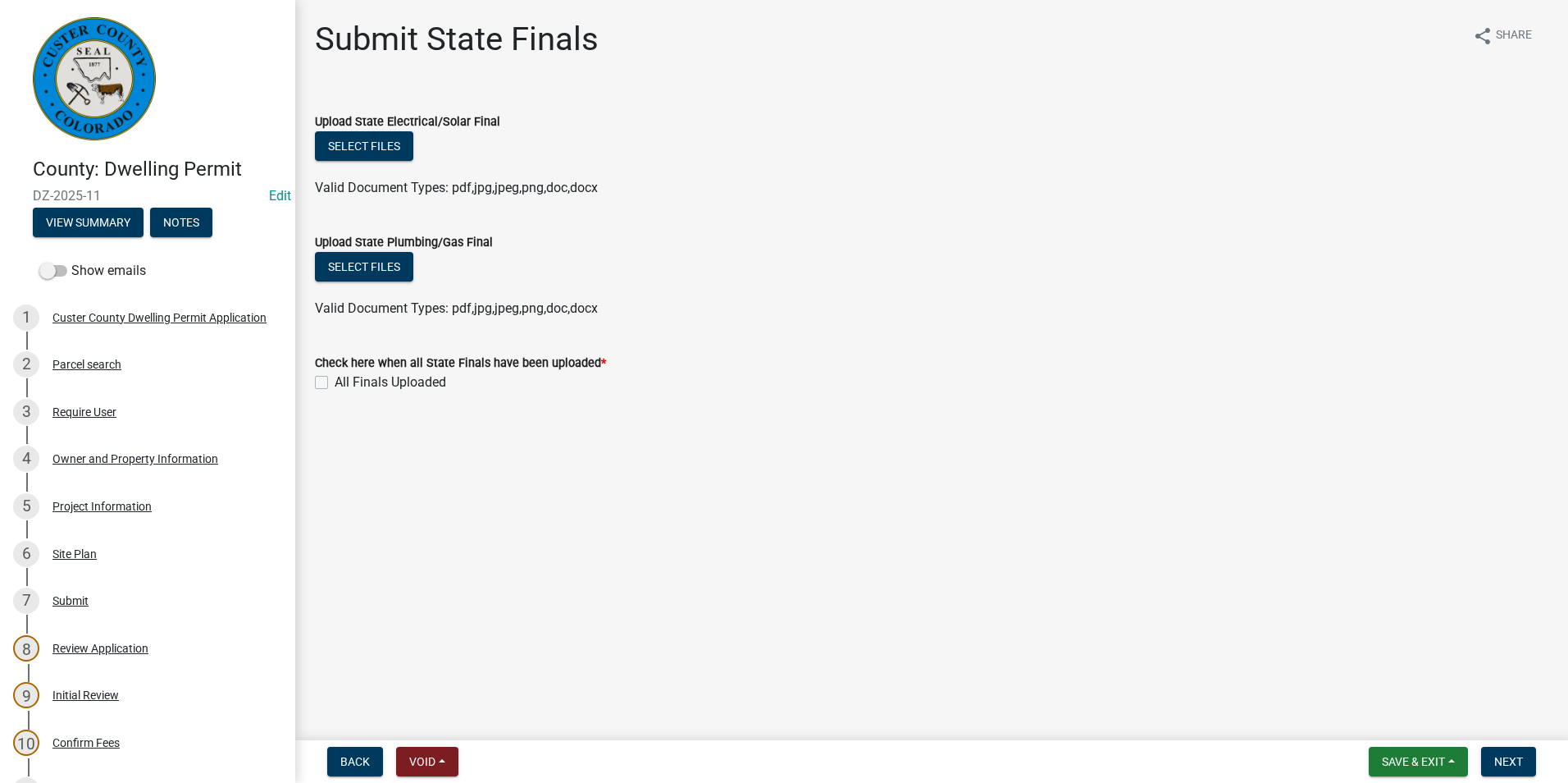
click at [786, 183] on div "Valid Document Types: pdf,jpg,jpeg,png,doc,docx" at bounding box center [932, 188] width 1258 height 20
click at [835, 241] on div "Upload State Plumbing/Gas Final" at bounding box center [931, 242] width 1234 height 20
click at [84, 415] on div "Require User" at bounding box center [85, 411] width 64 height 12
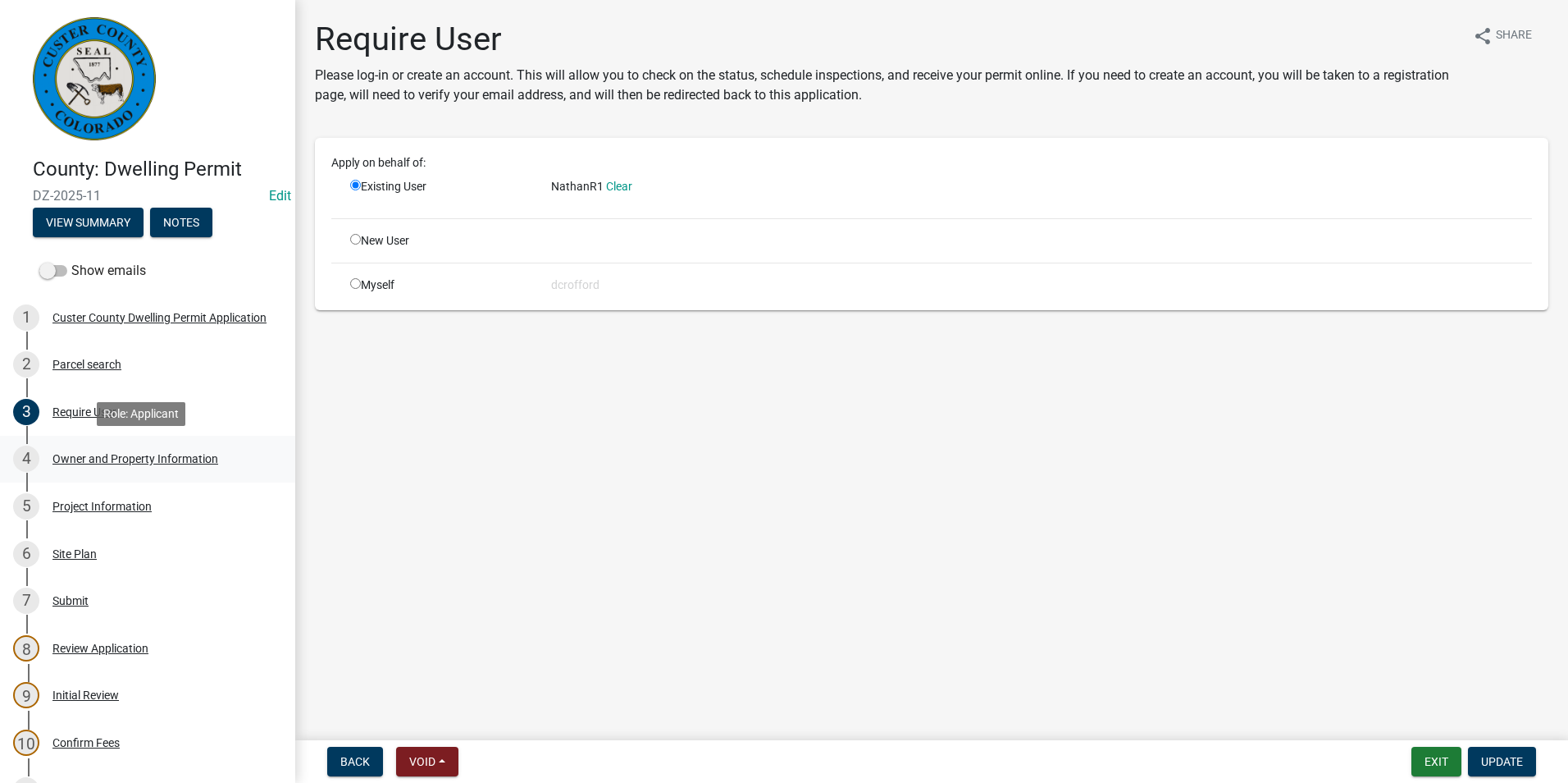
click at [139, 459] on div "Owner and Property Information" at bounding box center [135, 459] width 165 height 12
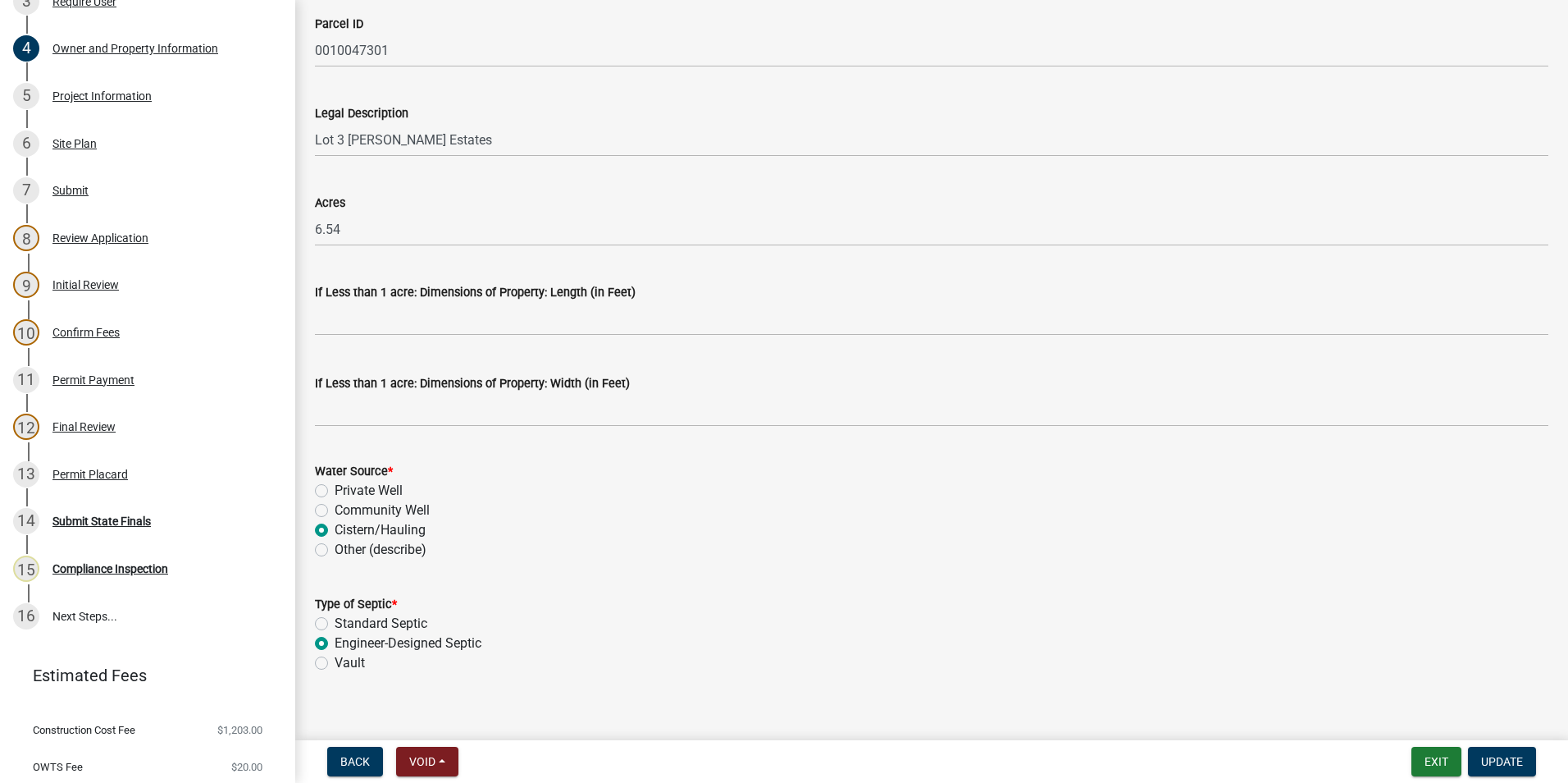
scroll to position [1290, 0]
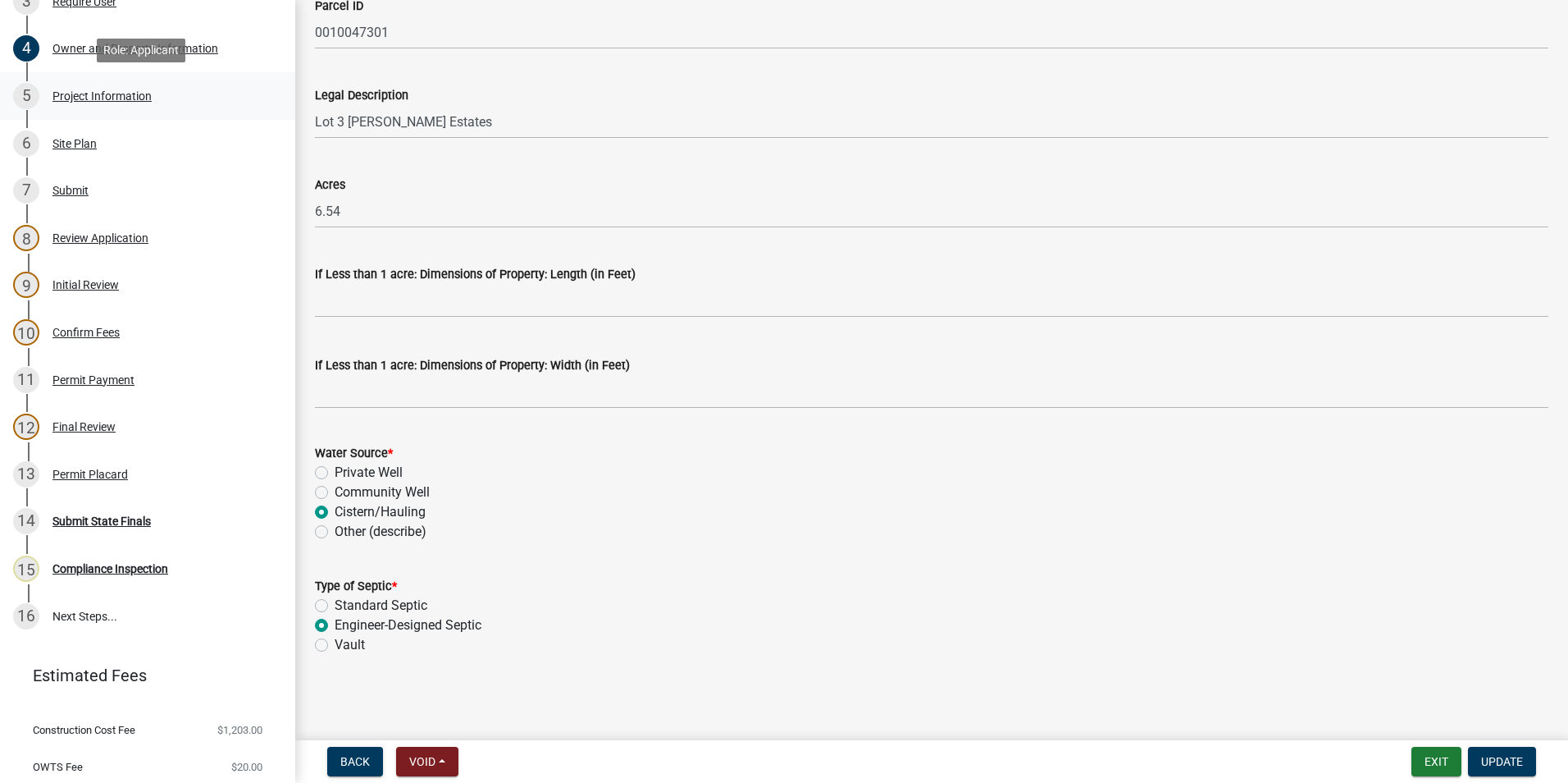
click at [112, 88] on div "5 Project Information" at bounding box center [141, 96] width 256 height 26
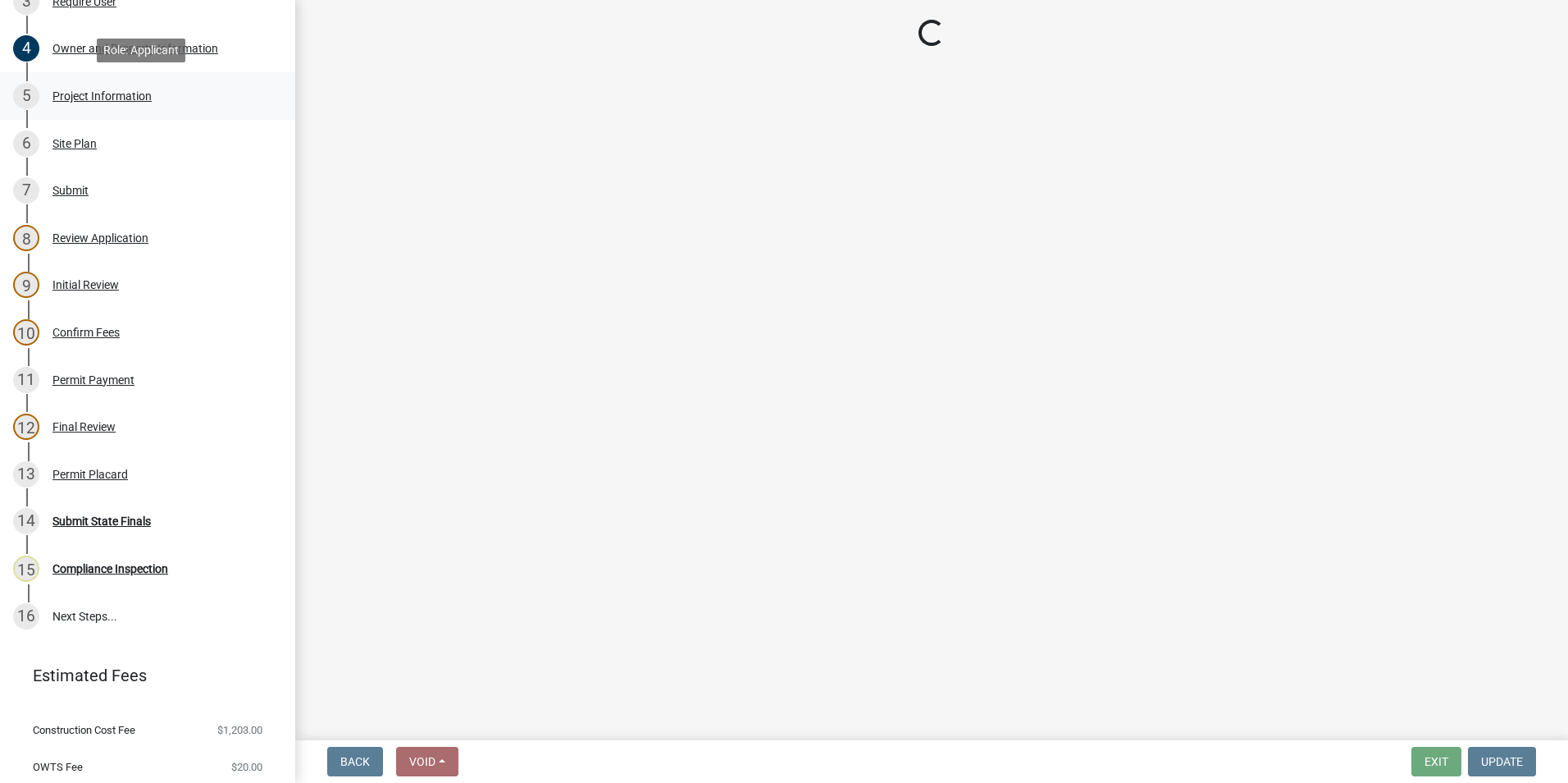
scroll to position [0, 0]
select select "CO"
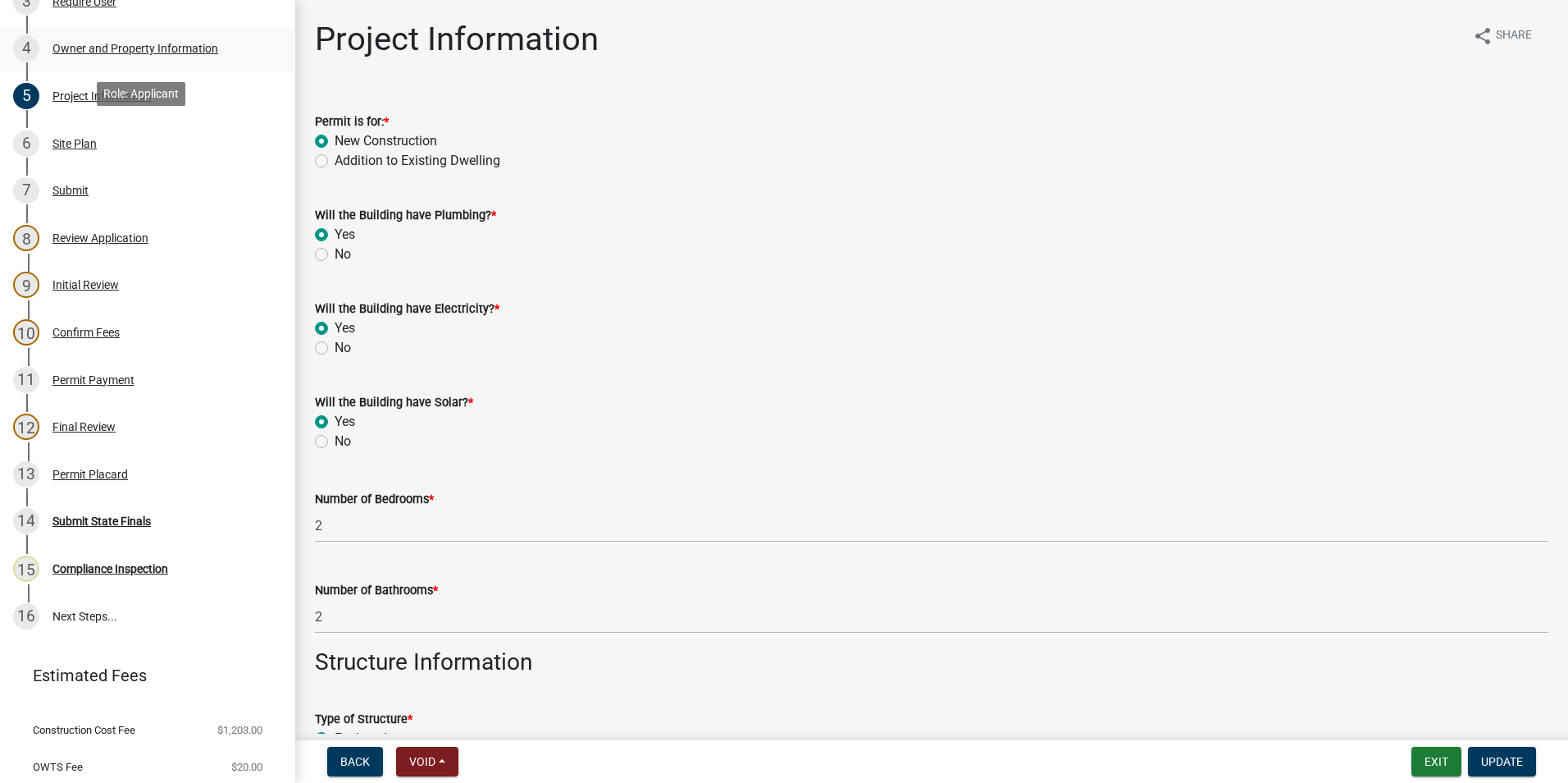
click at [90, 43] on div "Owner and Property Information" at bounding box center [135, 48] width 165 height 12
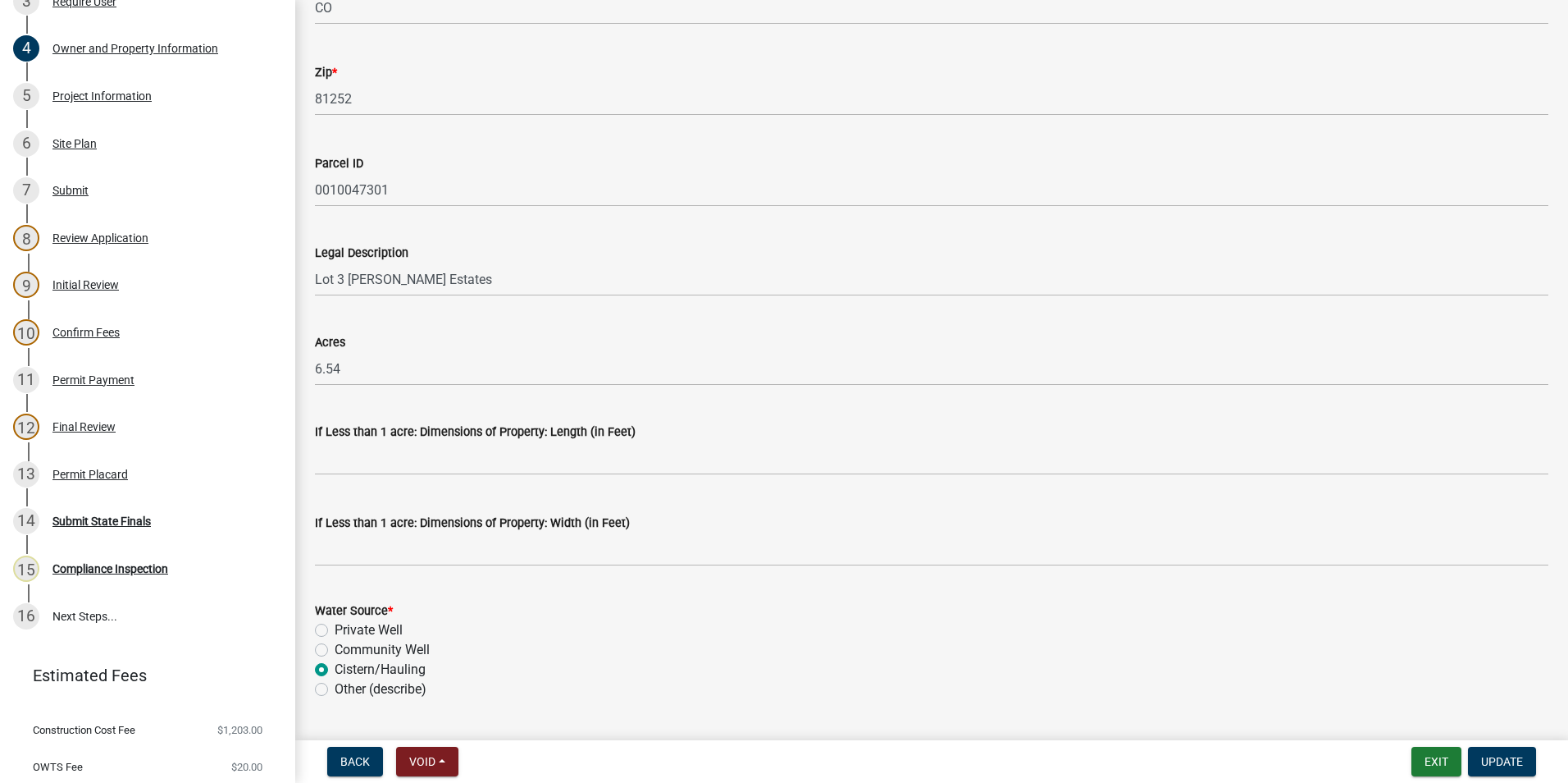
scroll to position [1149, 0]
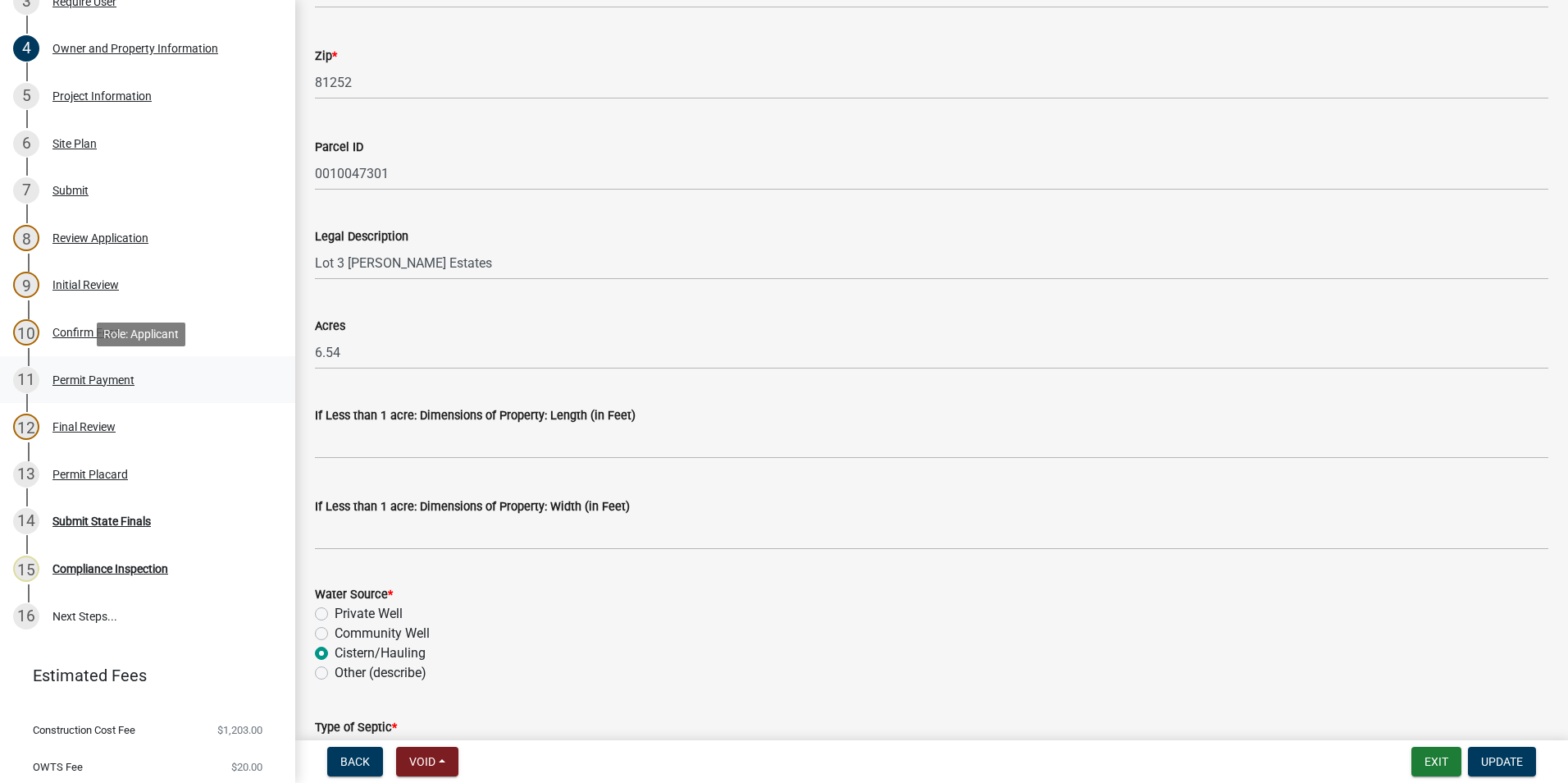
click at [76, 383] on div "Permit Payment" at bounding box center [94, 380] width 82 height 12
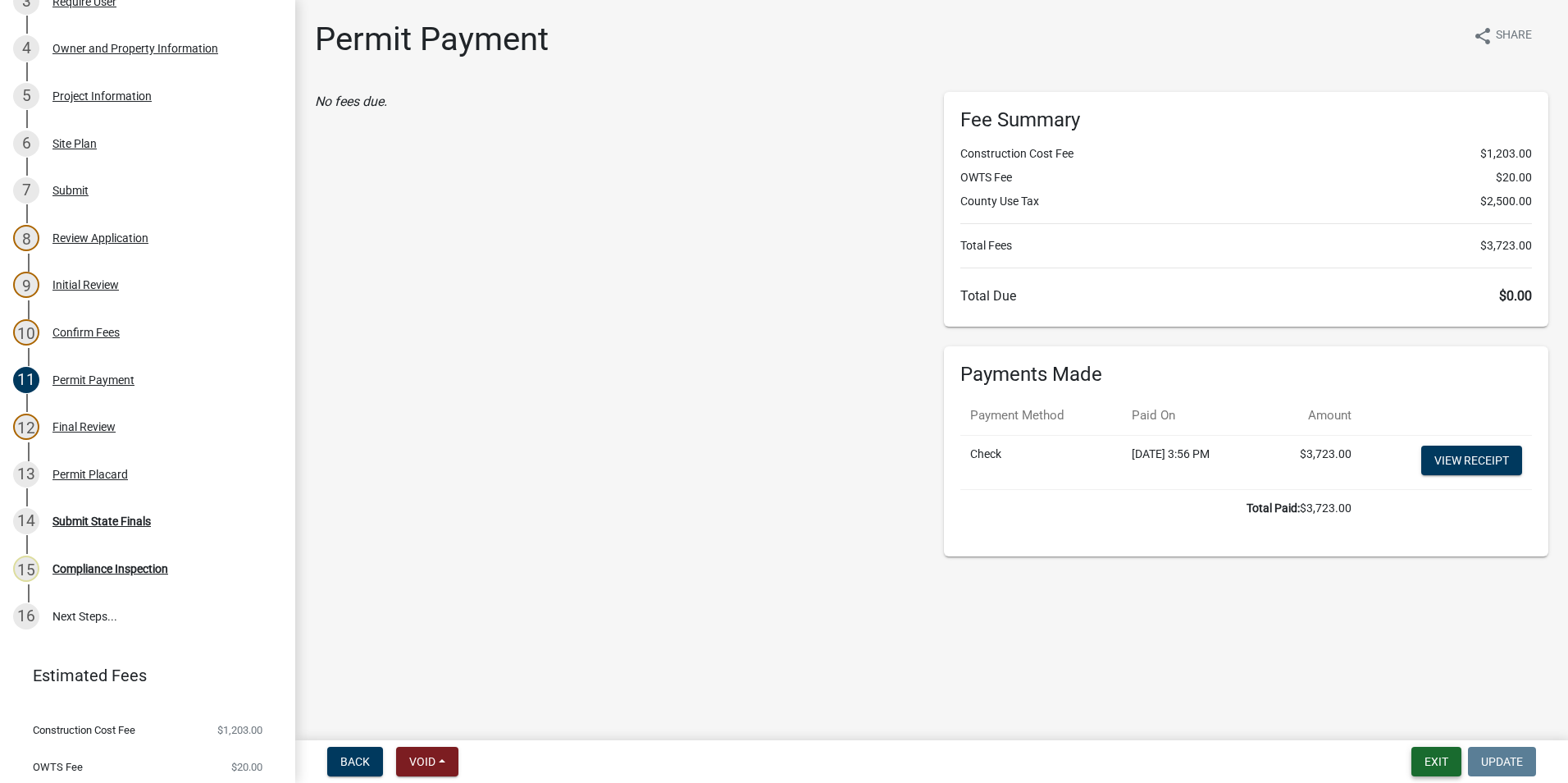
click at [1429, 762] on button "Exit" at bounding box center [1437, 761] width 50 height 29
